Goal: Information Seeking & Learning: Learn about a topic

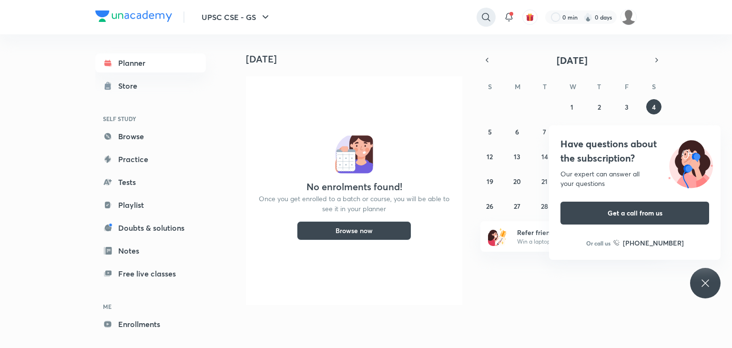
click at [481, 15] on icon at bounding box center [485, 16] width 11 height 11
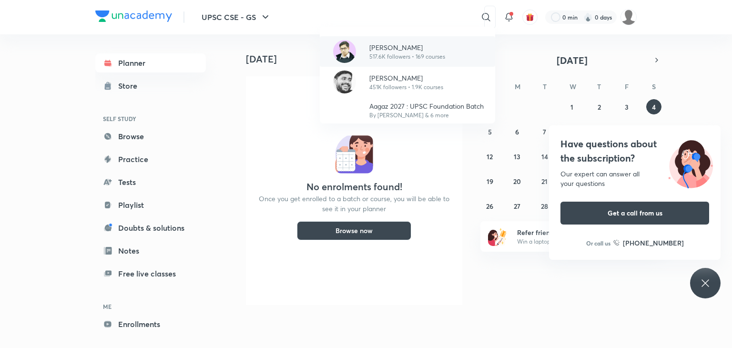
click at [417, 50] on p "[PERSON_NAME]" at bounding box center [407, 47] width 76 height 10
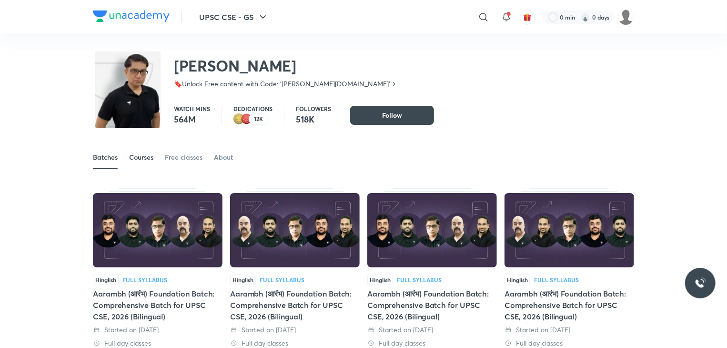
click at [145, 156] on div "Courses" at bounding box center [141, 157] width 24 height 10
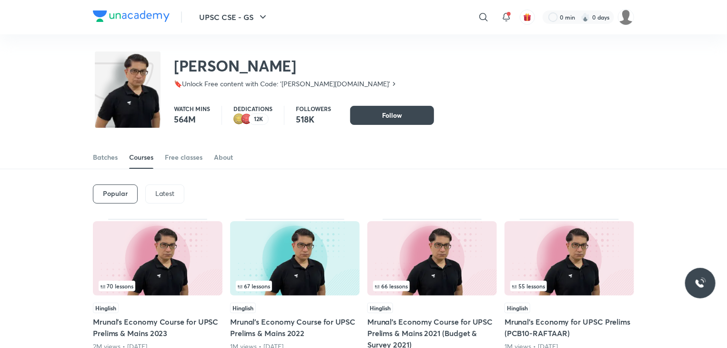
click at [145, 156] on div "Courses" at bounding box center [141, 157] width 24 height 10
click at [164, 192] on p "Latest" at bounding box center [164, 194] width 19 height 8
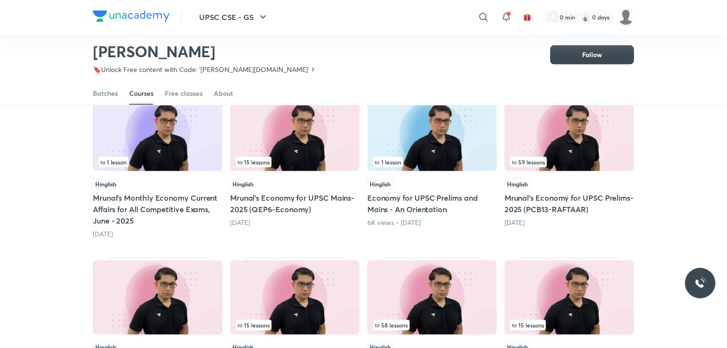
scroll to position [258, 0]
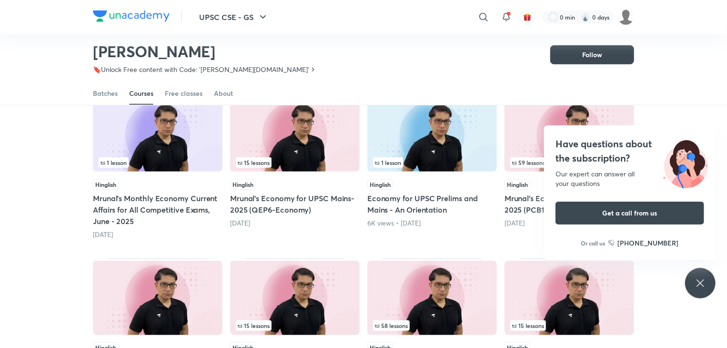
click at [460, 288] on img at bounding box center [432, 298] width 130 height 74
click at [698, 279] on icon at bounding box center [700, 282] width 11 height 11
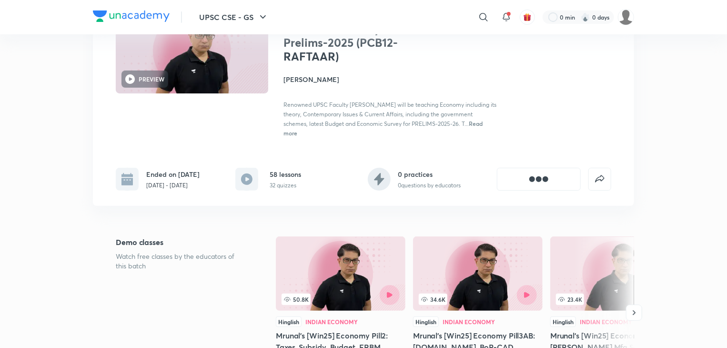
scroll to position [95, 0]
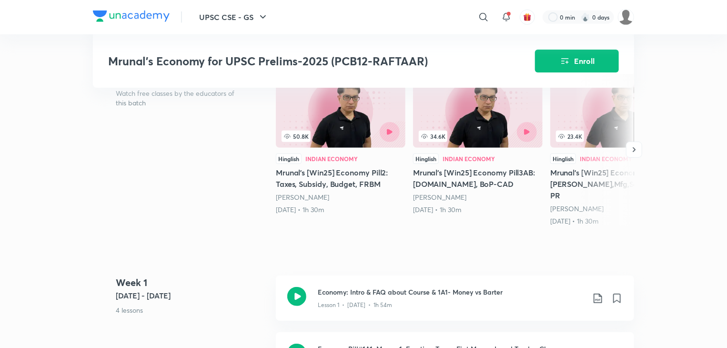
scroll to position [186, 0]
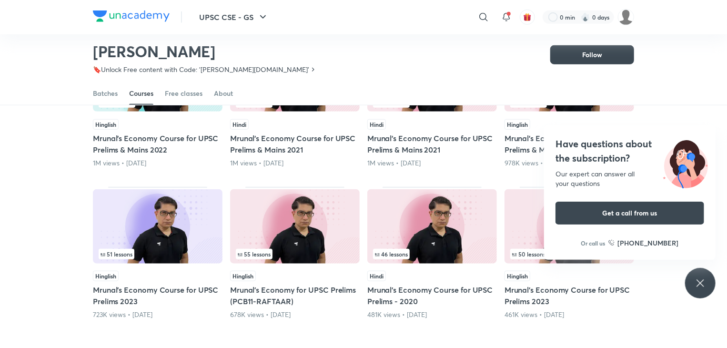
scroll to position [319, 0]
click at [703, 292] on div "Have questions about the subscription? Our expert can answer all your questions…" at bounding box center [700, 283] width 30 height 30
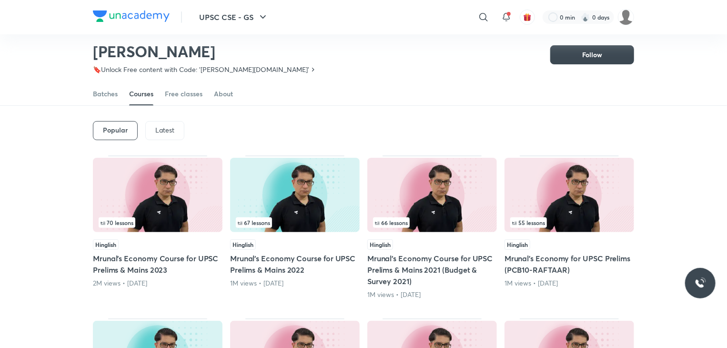
scroll to position [0, 0]
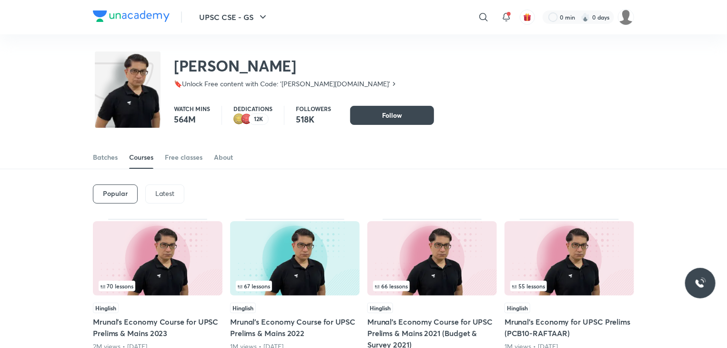
click at [170, 193] on p "Latest" at bounding box center [164, 194] width 19 height 8
